Goal: Navigation & Orientation: Find specific page/section

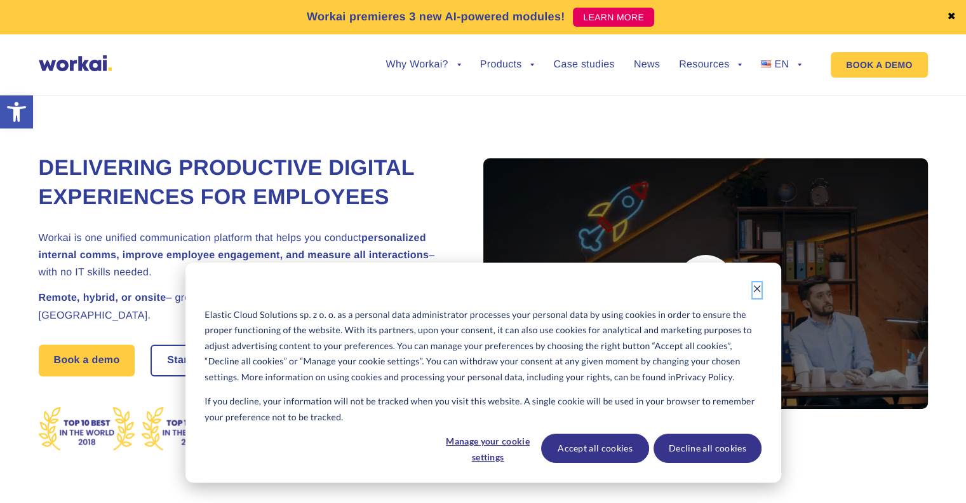
click at [759, 289] on icon "Dismiss cookie banner" at bounding box center [757, 288] width 9 height 9
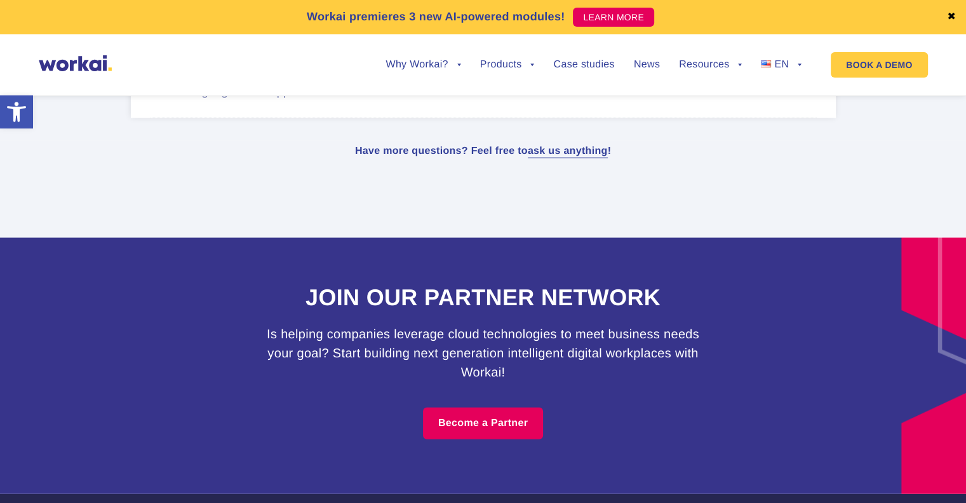
scroll to position [7899, 0]
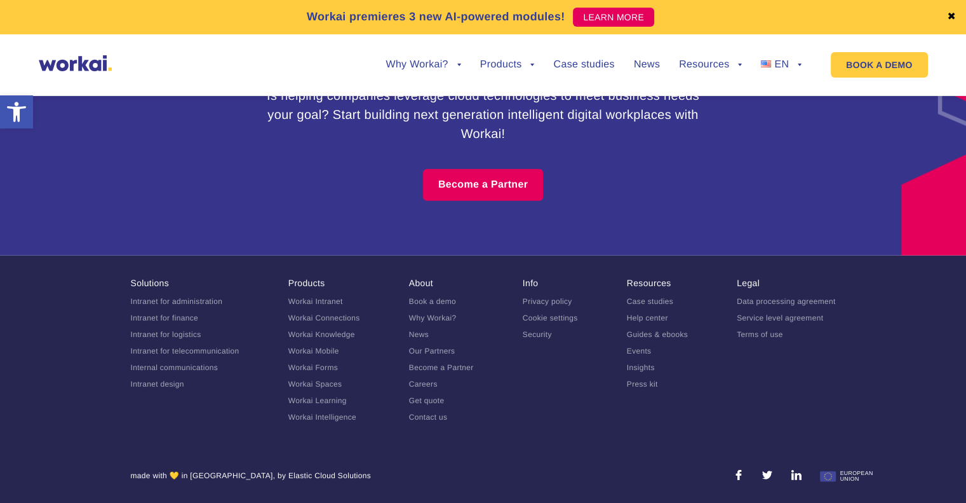
click at [435, 419] on link "Contact us" at bounding box center [428, 416] width 39 height 9
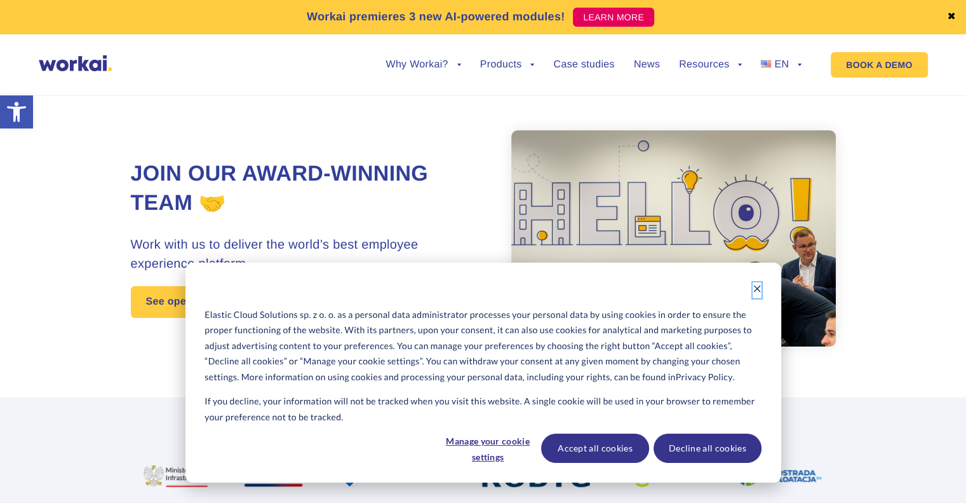
click at [755, 292] on icon "Dismiss cookie banner" at bounding box center [757, 288] width 9 height 9
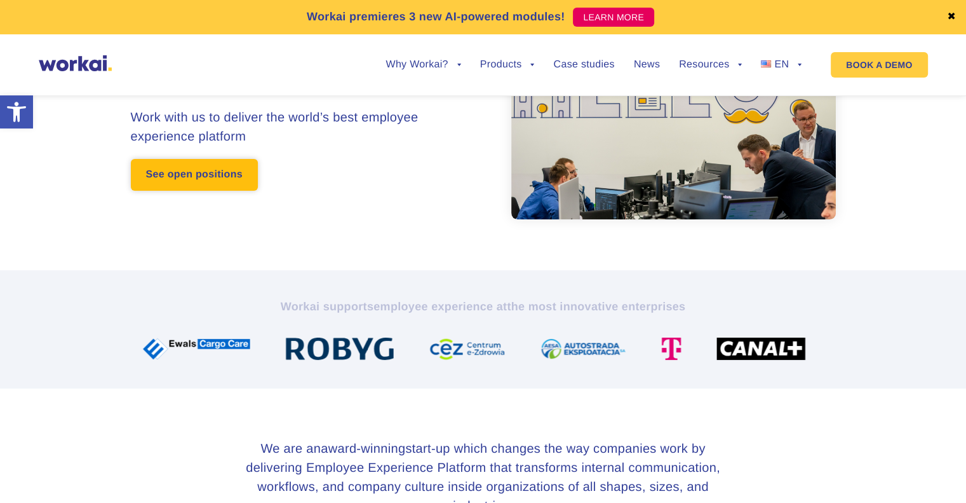
click at [204, 175] on link "See open positions" at bounding box center [194, 175] width 127 height 32
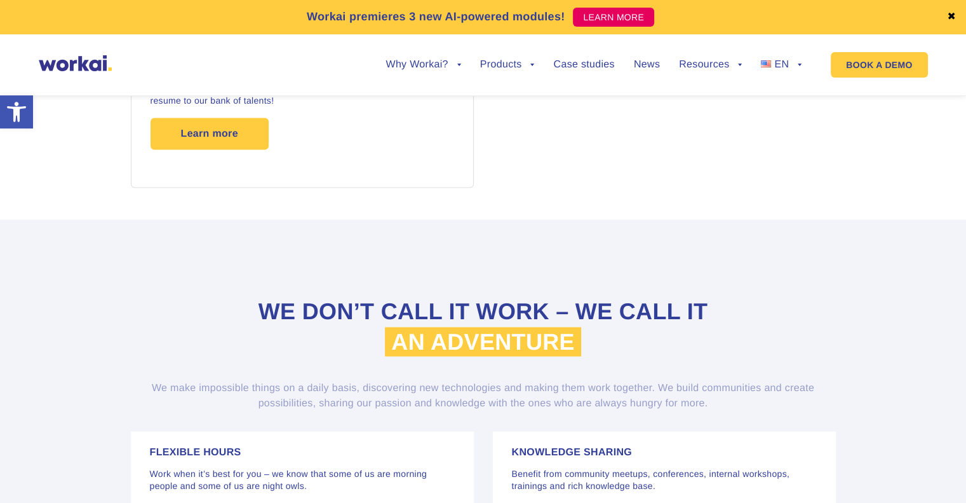
scroll to position [2540, 0]
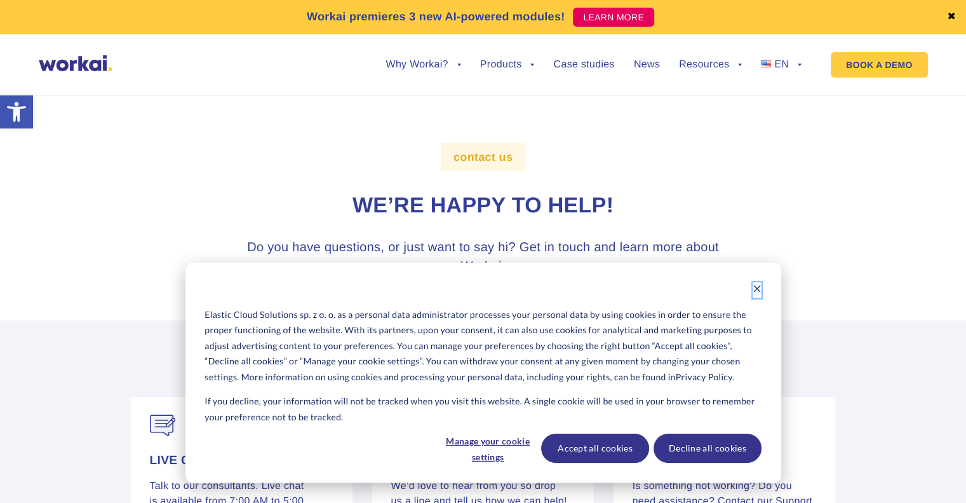
click at [757, 292] on icon "Dismiss cookie banner" at bounding box center [757, 288] width 9 height 9
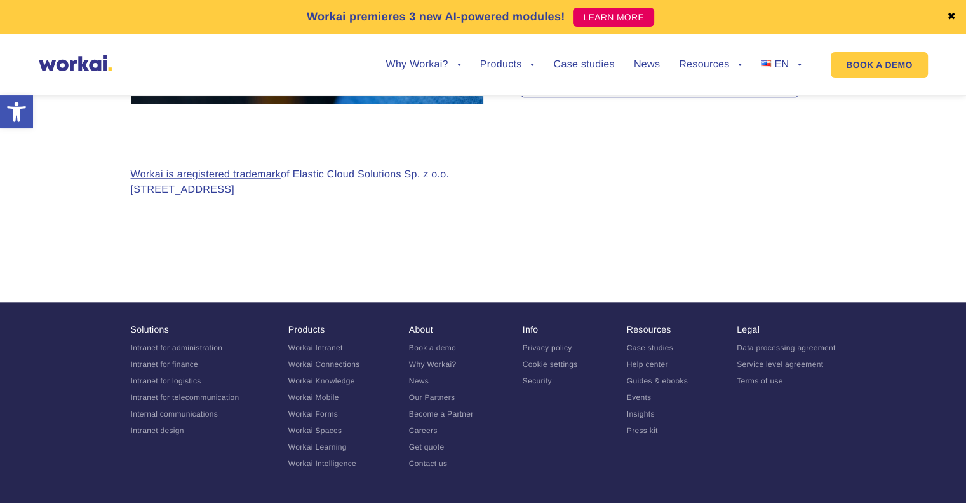
scroll to position [1271, 0]
